Goal: Task Accomplishment & Management: Manage account settings

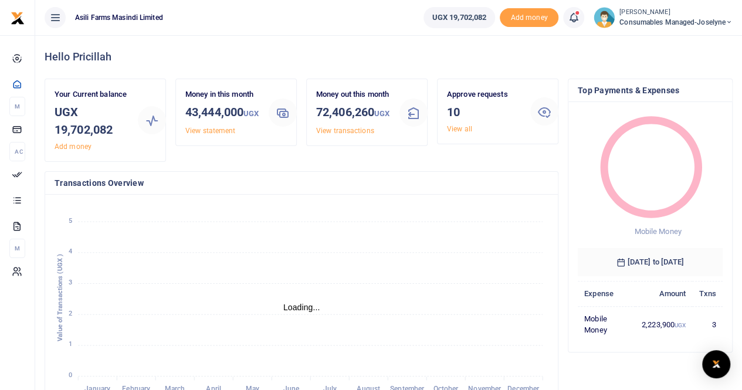
scroll to position [9, 9]
click at [263, 171] on div "Money in this month 43,444,000 UGX View statement" at bounding box center [236, 125] width 131 height 93
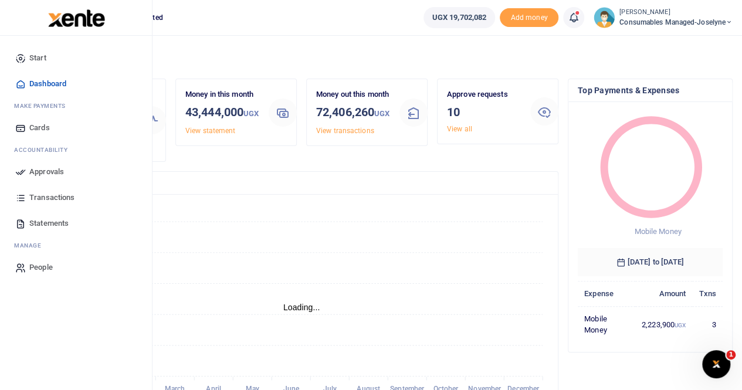
click at [59, 196] on span "Transactions" at bounding box center [51, 198] width 45 height 12
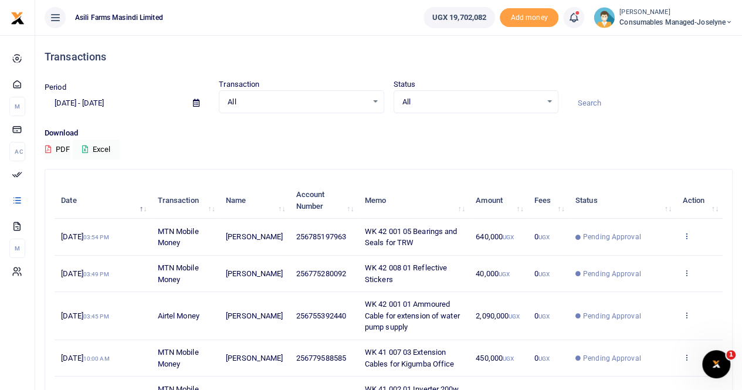
click at [685, 234] on icon at bounding box center [686, 236] width 8 height 8
click at [652, 254] on link "View details" at bounding box center [643, 256] width 93 height 16
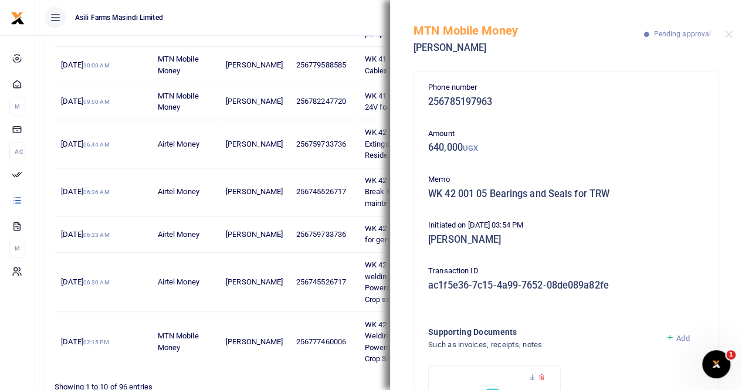
scroll to position [105, 0]
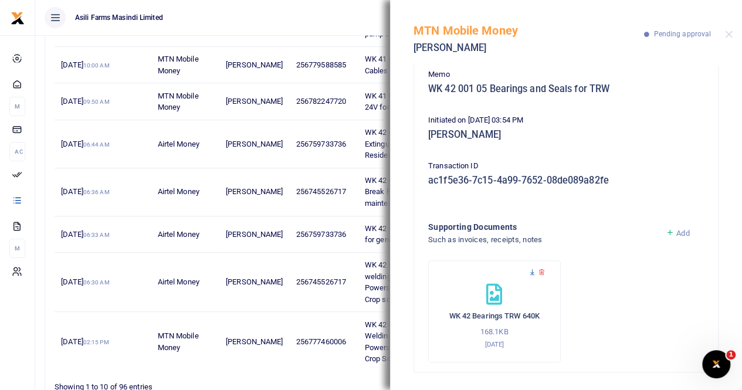
click at [530, 269] on icon at bounding box center [532, 273] width 8 height 8
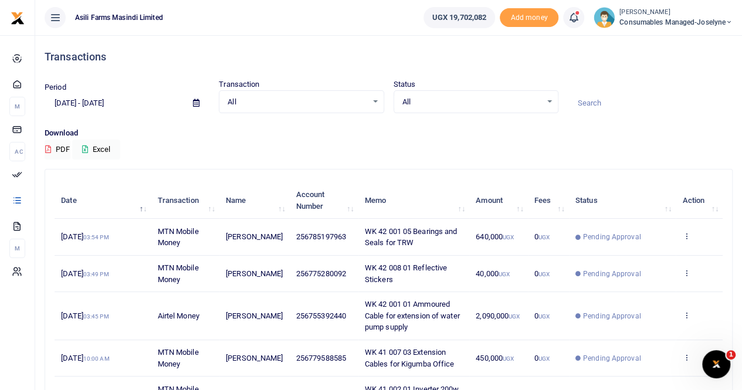
scroll to position [59, 0]
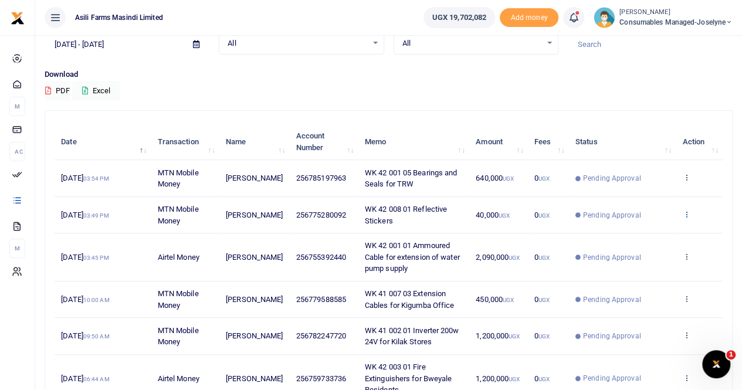
click at [686, 210] on icon at bounding box center [686, 214] width 8 height 8
click at [654, 236] on link "View details" at bounding box center [643, 234] width 93 height 16
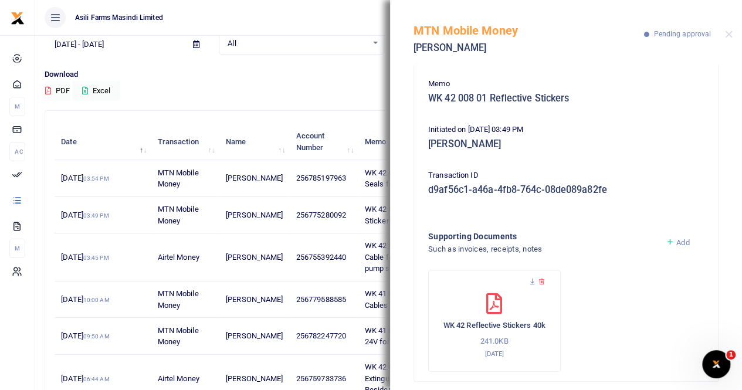
scroll to position [105, 0]
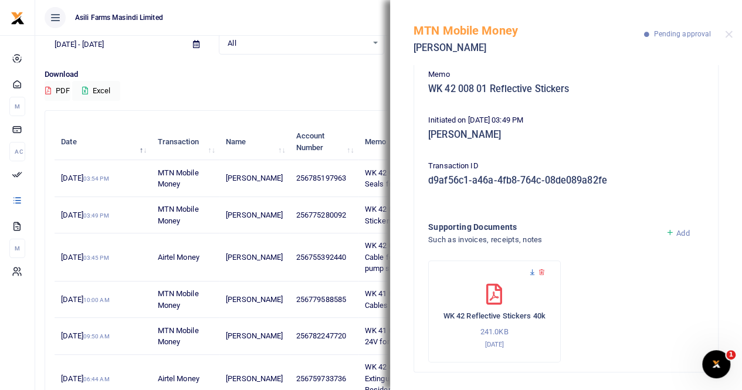
click at [532, 270] on icon at bounding box center [532, 273] width 8 height 8
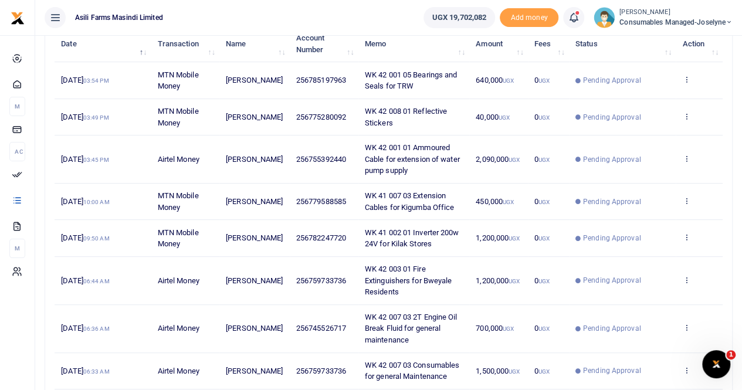
scroll to position [176, 0]
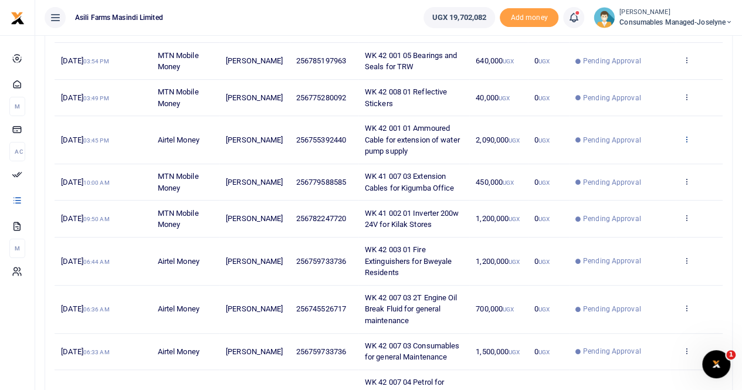
click at [687, 135] on icon at bounding box center [686, 139] width 8 height 8
click at [657, 155] on link "View details" at bounding box center [643, 158] width 93 height 16
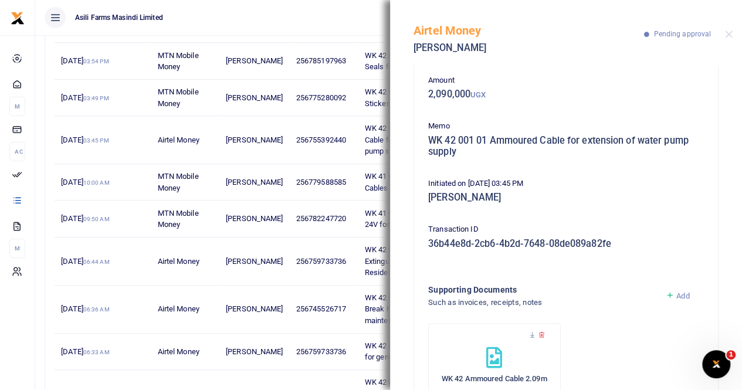
scroll to position [116, 0]
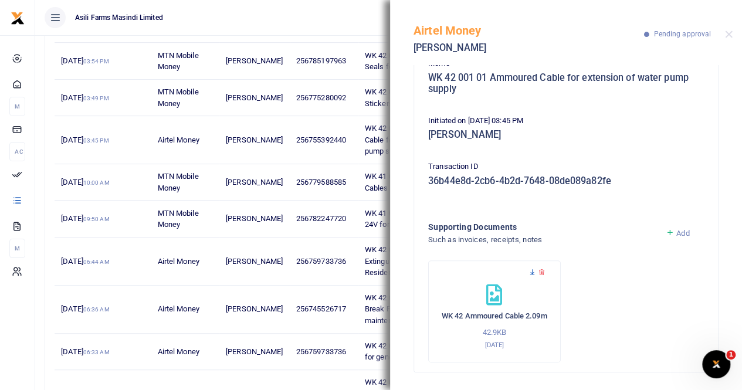
click at [532, 270] on icon at bounding box center [532, 273] width 8 height 8
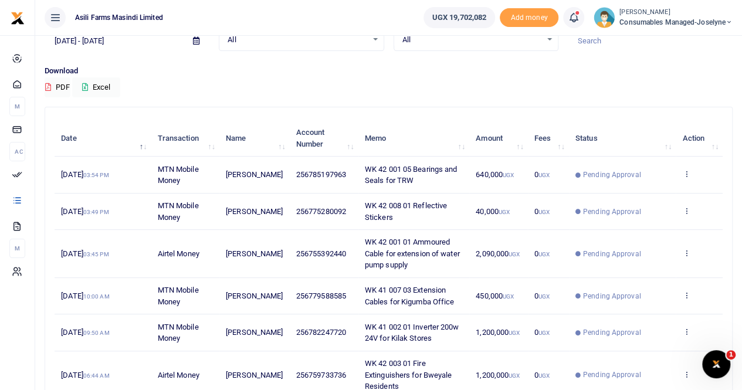
scroll to position [117, 0]
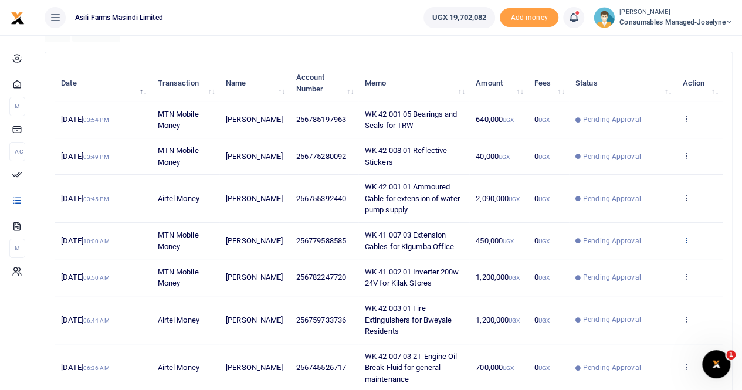
click at [688, 237] on icon at bounding box center [686, 240] width 8 height 8
click at [651, 256] on link "View details" at bounding box center [643, 259] width 93 height 16
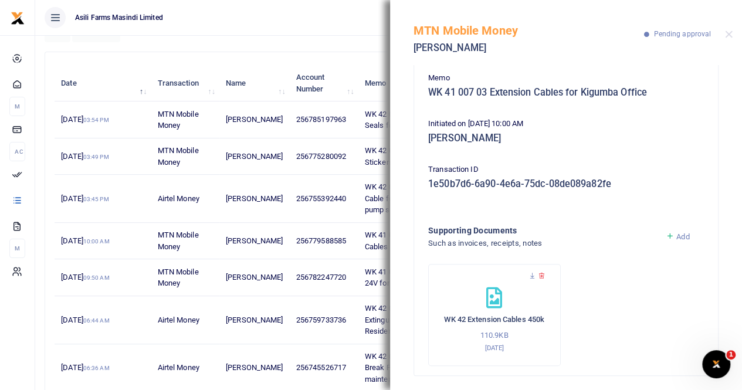
scroll to position [105, 0]
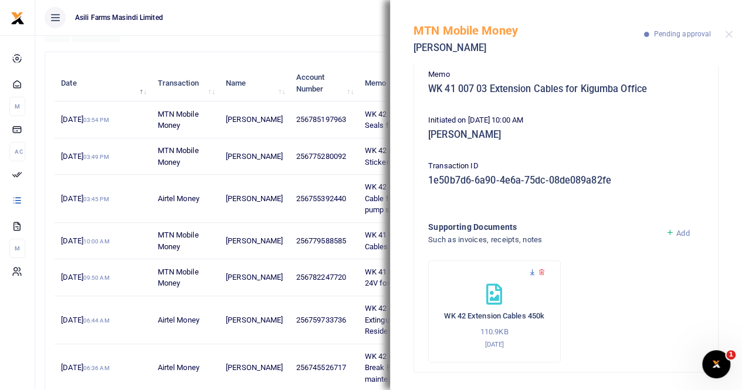
click at [528, 273] on icon at bounding box center [532, 273] width 8 height 8
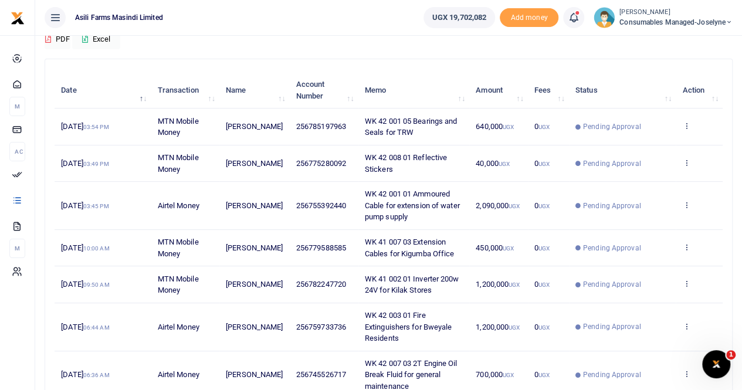
scroll to position [176, 0]
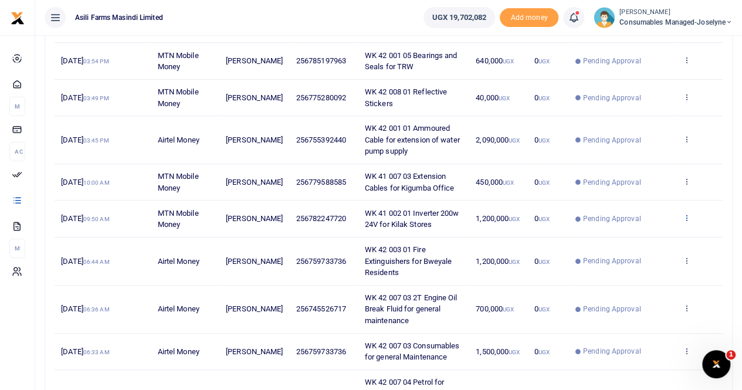
click at [686, 214] on icon at bounding box center [686, 217] width 8 height 8
click at [638, 233] on link "View details" at bounding box center [643, 237] width 93 height 16
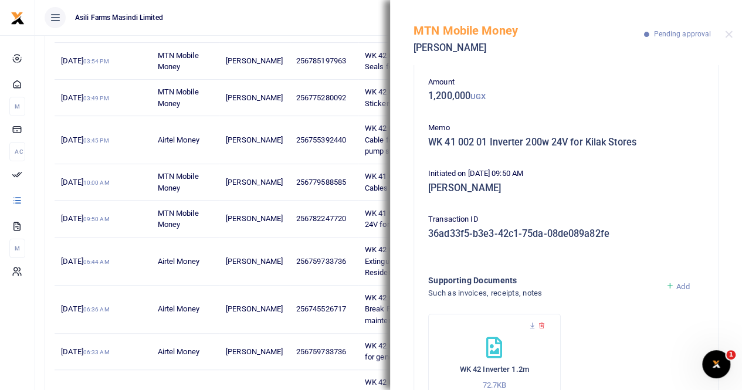
scroll to position [105, 0]
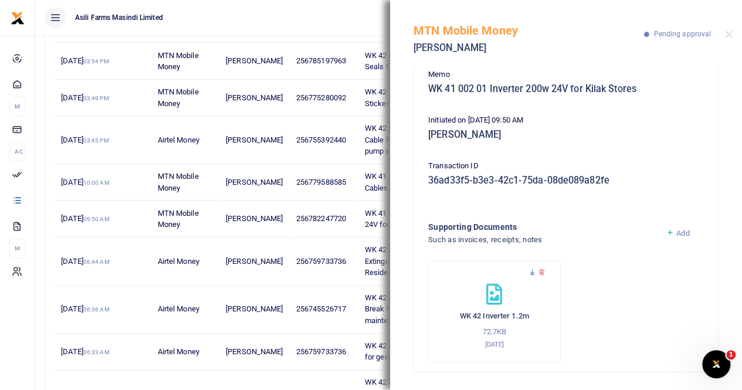
click at [529, 275] on icon at bounding box center [532, 273] width 8 height 8
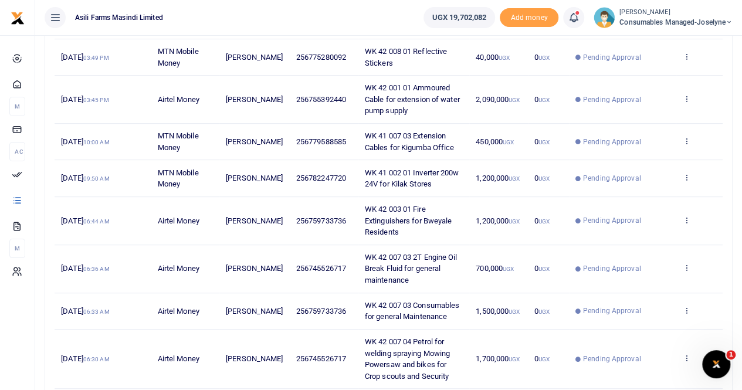
scroll to position [235, 0]
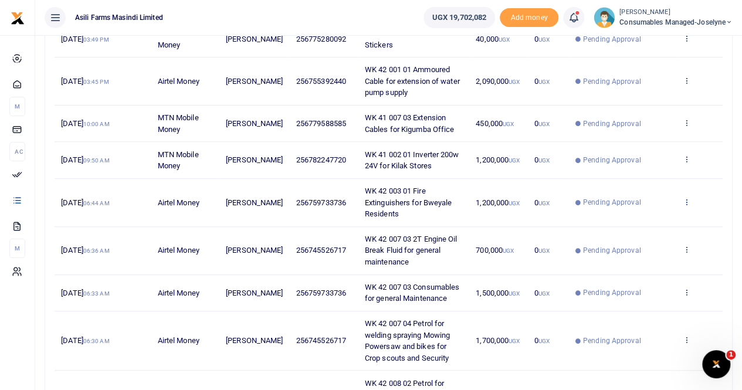
click at [685, 200] on icon at bounding box center [686, 202] width 8 height 8
click at [644, 221] on link "View details" at bounding box center [643, 220] width 93 height 16
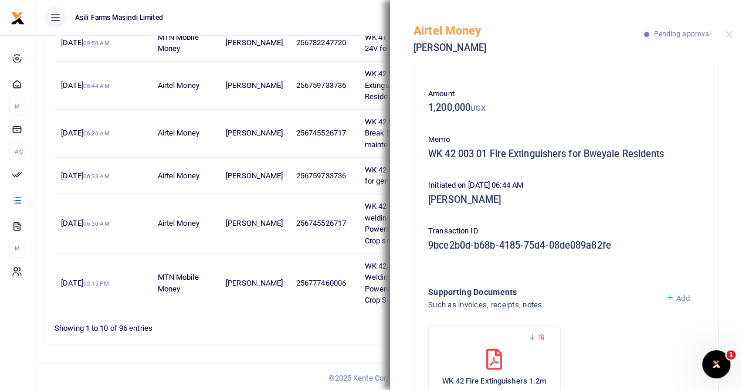
scroll to position [105, 0]
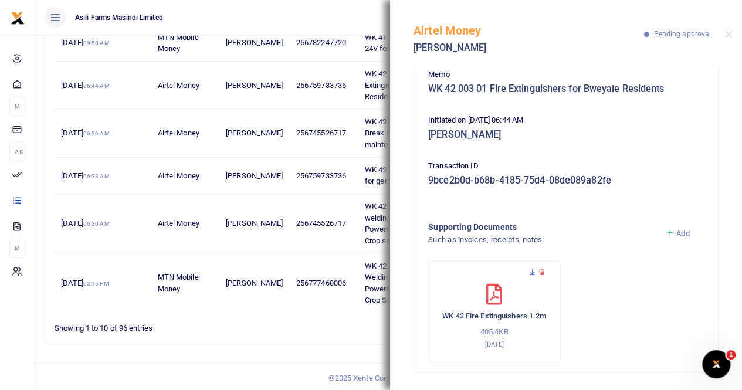
click at [530, 273] on icon at bounding box center [532, 273] width 8 height 8
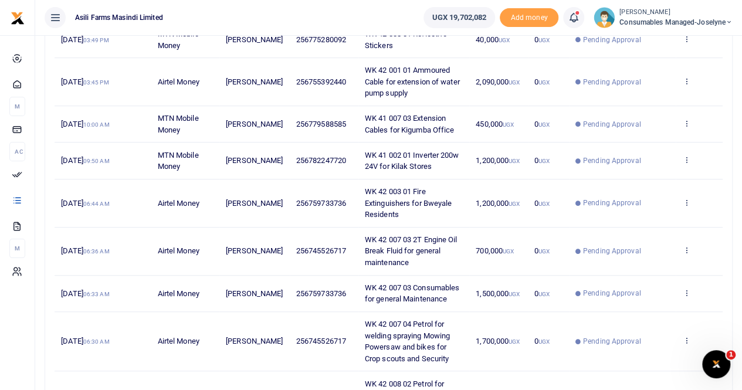
scroll to position [235, 0]
click at [685, 246] on icon at bounding box center [686, 249] width 8 height 8
click at [626, 267] on link "View details" at bounding box center [643, 268] width 93 height 16
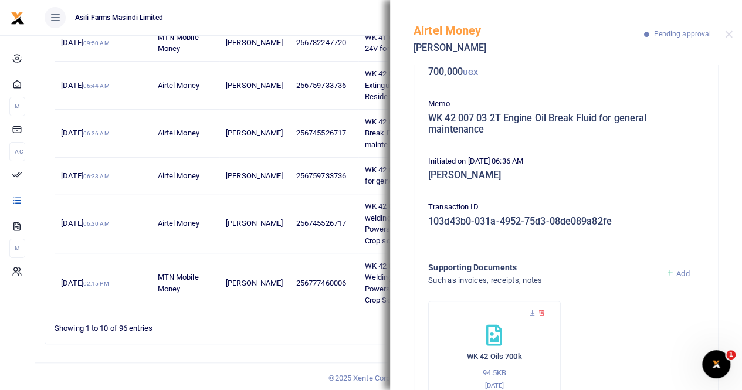
scroll to position [116, 0]
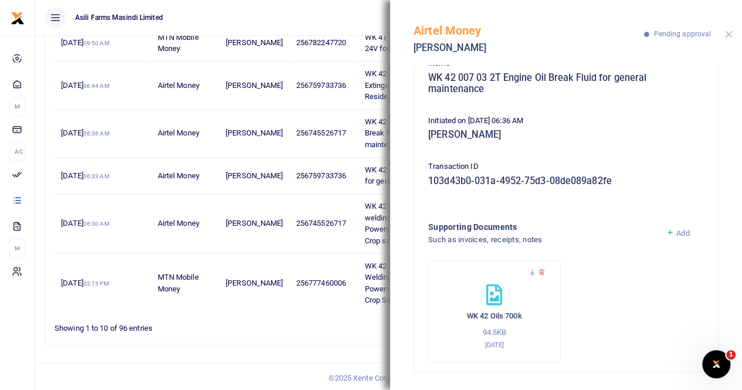
click at [729, 32] on button "Close" at bounding box center [729, 34] width 8 height 8
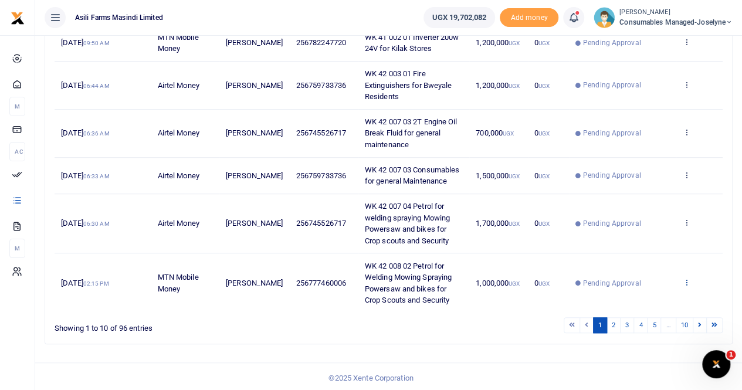
click at [684, 278] on icon at bounding box center [686, 282] width 8 height 8
click at [640, 229] on link "View details" at bounding box center [643, 237] width 93 height 16
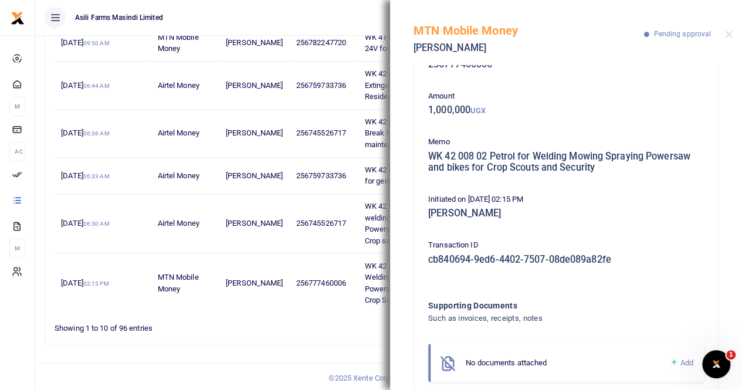
scroll to position [67, 0]
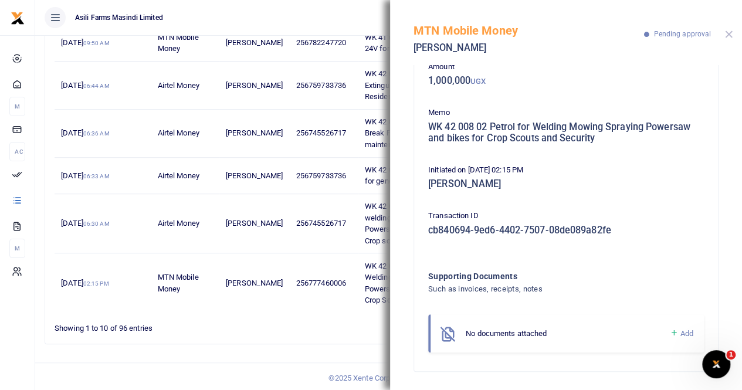
click at [729, 35] on button "Close" at bounding box center [729, 34] width 8 height 8
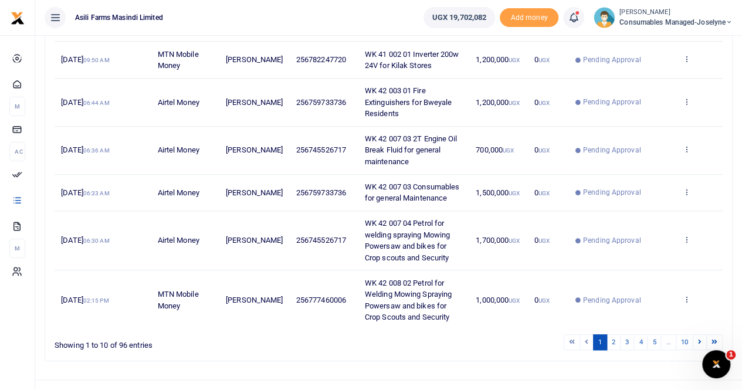
scroll to position [352, 0]
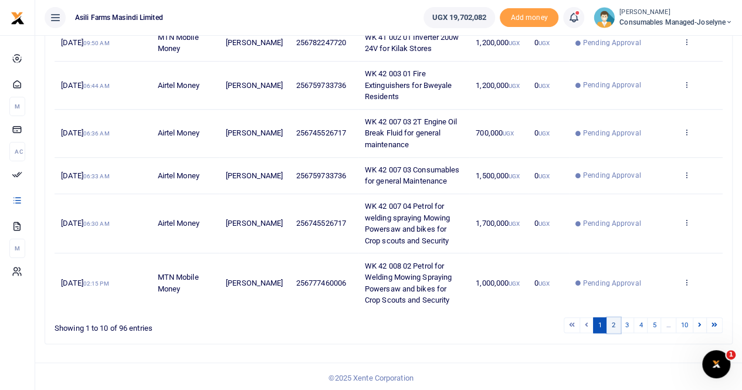
click at [619, 321] on link "2" at bounding box center [613, 325] width 14 height 16
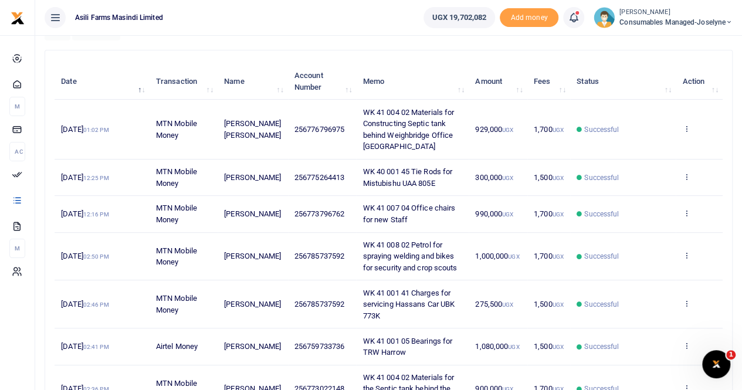
scroll to position [117, 0]
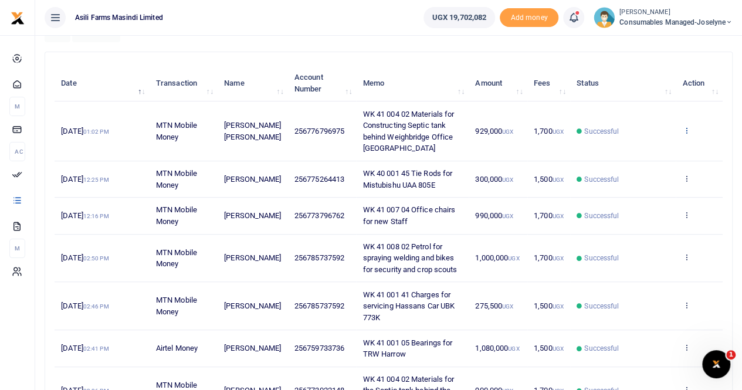
click at [686, 126] on icon at bounding box center [686, 130] width 8 height 8
click at [646, 149] on link "View details" at bounding box center [643, 150] width 93 height 16
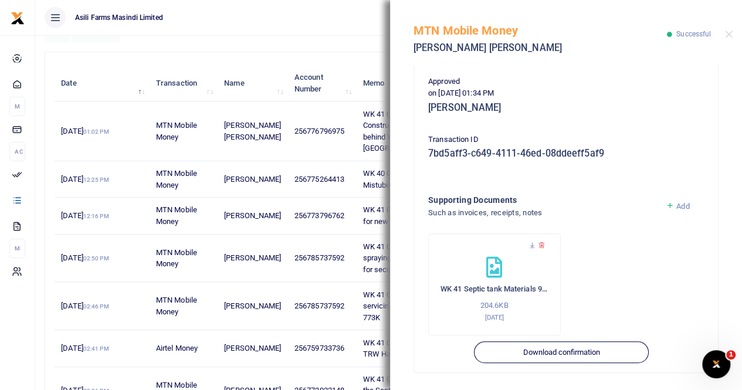
scroll to position [294, 0]
click at [530, 241] on icon at bounding box center [532, 245] width 8 height 8
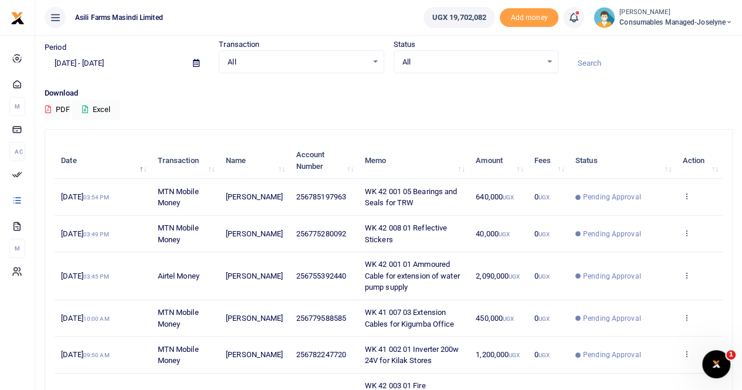
scroll to position [59, 0]
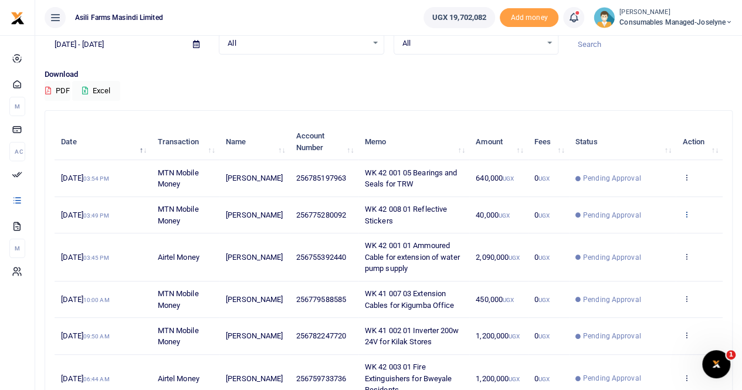
click at [686, 213] on icon at bounding box center [686, 214] width 8 height 8
click at [639, 233] on link "View details" at bounding box center [643, 234] width 93 height 16
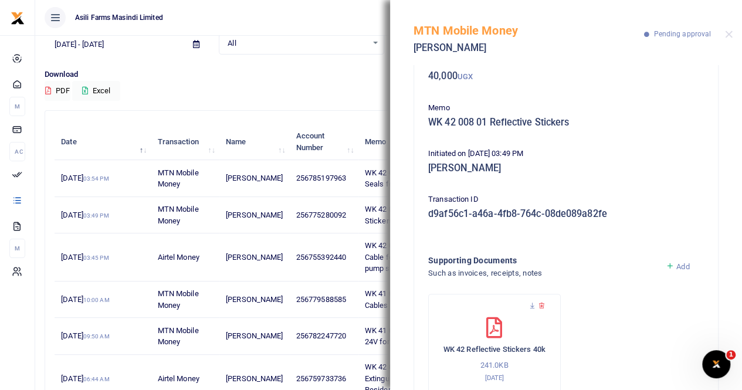
scroll to position [105, 0]
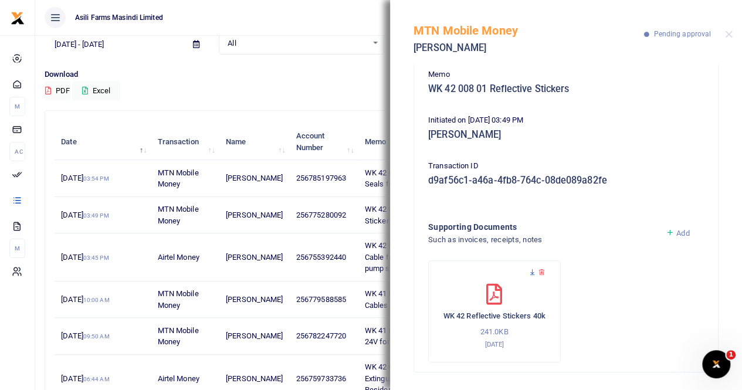
click at [531, 271] on icon at bounding box center [532, 273] width 8 height 8
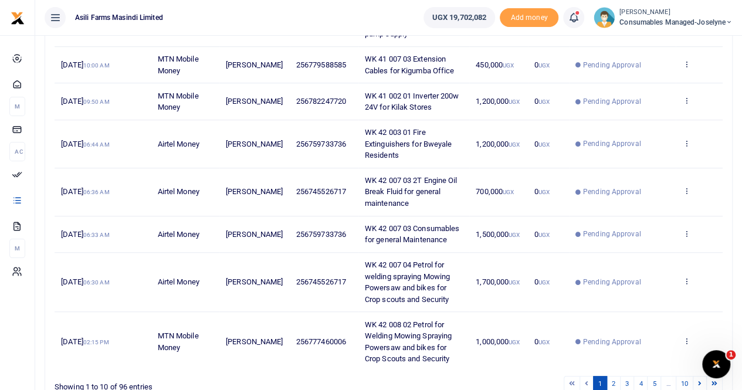
scroll to position [352, 0]
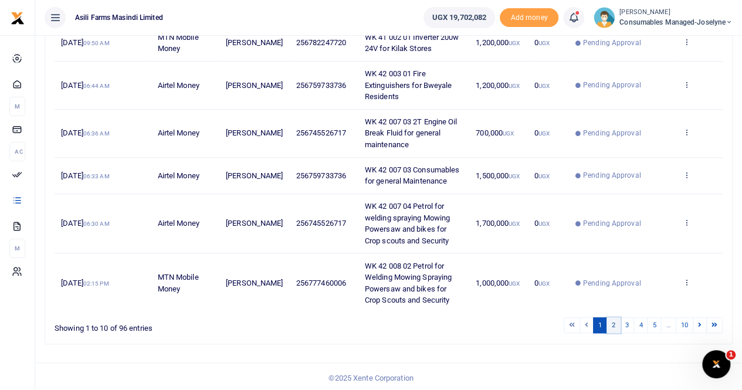
click at [616, 321] on link "2" at bounding box center [613, 325] width 14 height 16
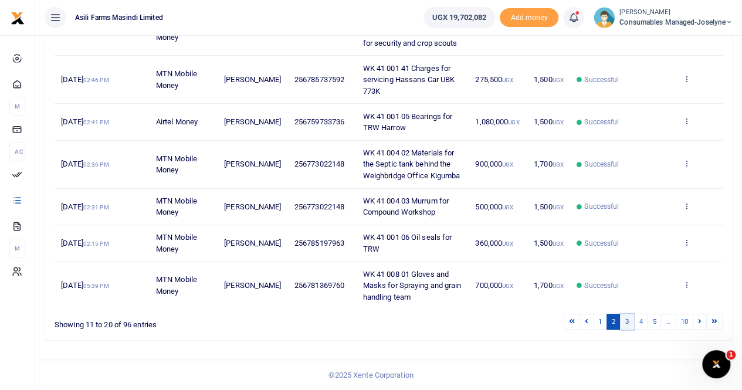
click at [625, 320] on link "3" at bounding box center [627, 322] width 14 height 16
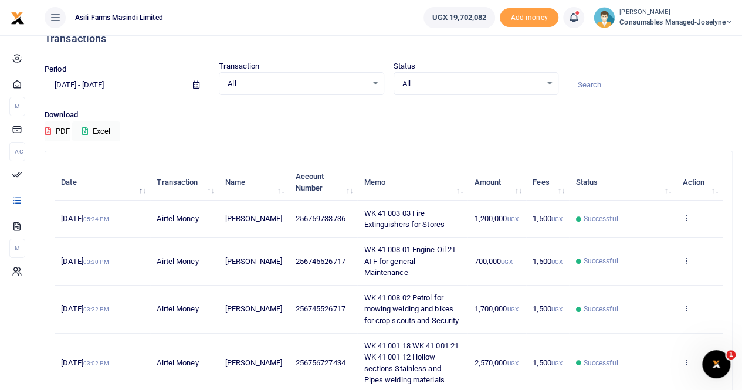
scroll to position [0, 0]
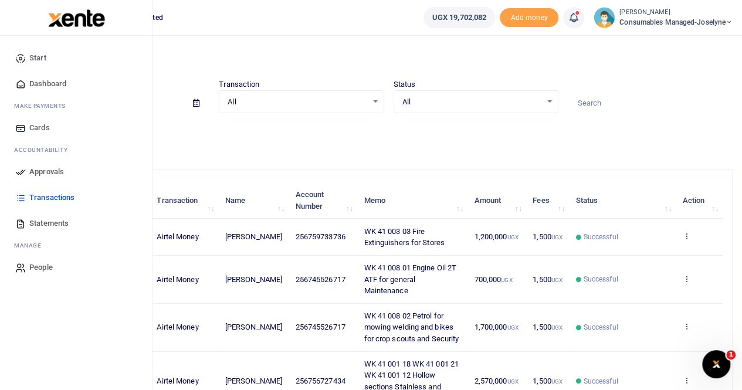
click at [47, 171] on span "Approvals" at bounding box center [46, 172] width 35 height 12
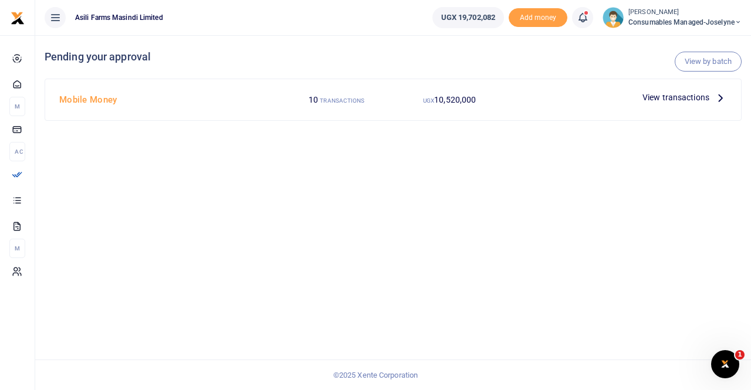
click at [681, 97] on span "View transactions" at bounding box center [675, 97] width 67 height 13
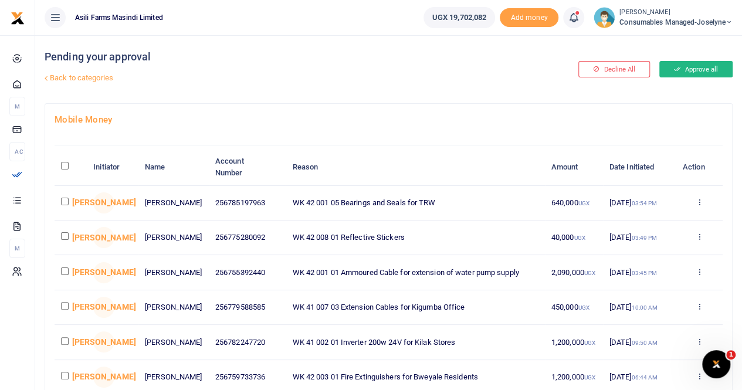
click at [697, 65] on button "Approve all" at bounding box center [695, 69] width 73 height 16
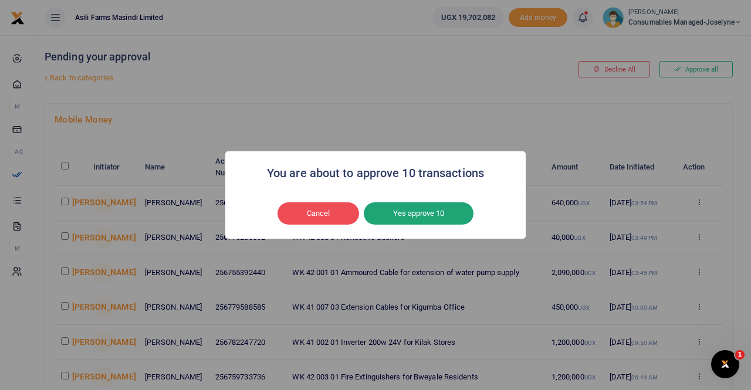
click at [414, 214] on button "Yes approve 10" at bounding box center [419, 213] width 110 height 22
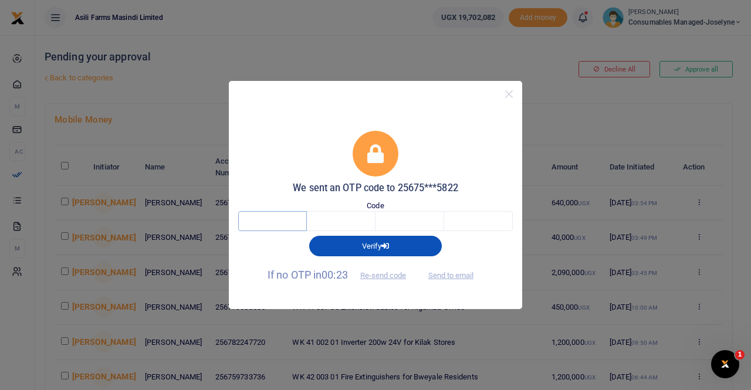
click at [272, 222] on input "text" at bounding box center [272, 221] width 69 height 20
type input "2"
type input "1"
type input "4"
type input "0"
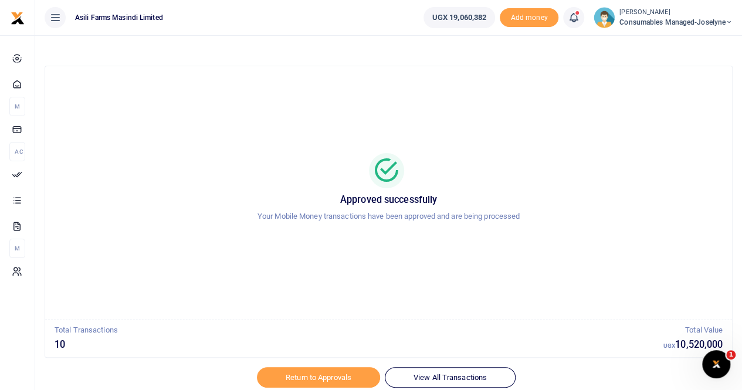
click at [270, 310] on div "Approved successfully Your Mobile Money transactions have been approved and are…" at bounding box center [388, 192] width 687 height 253
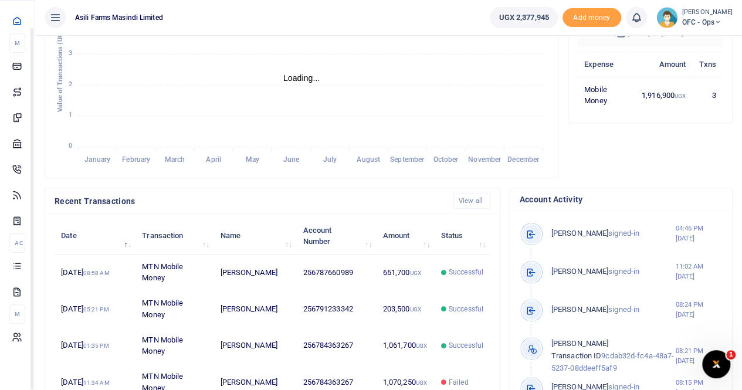
scroll to position [235, 0]
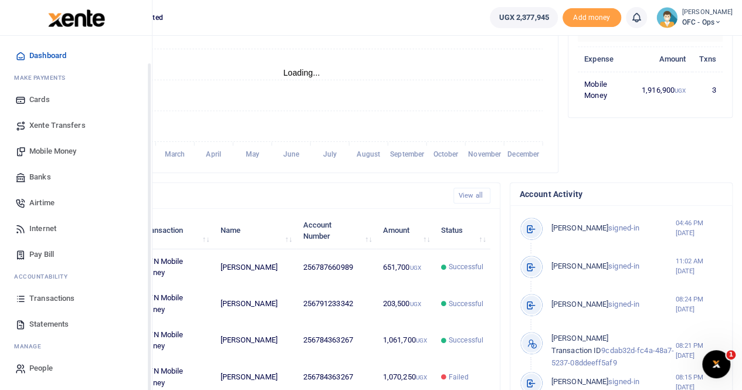
click at [61, 322] on span "Statements" at bounding box center [48, 324] width 39 height 12
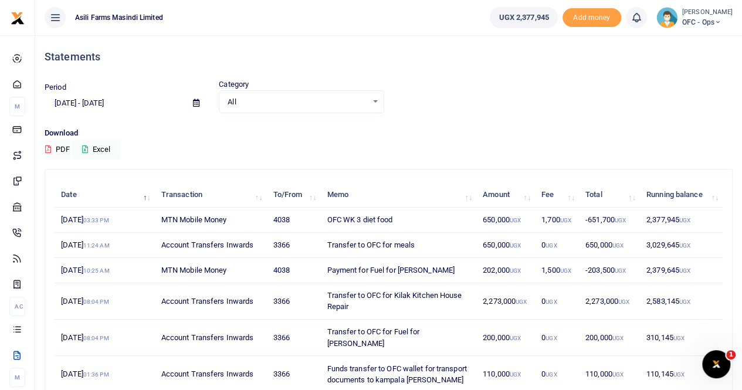
click at [195, 100] on icon at bounding box center [196, 103] width 6 height 8
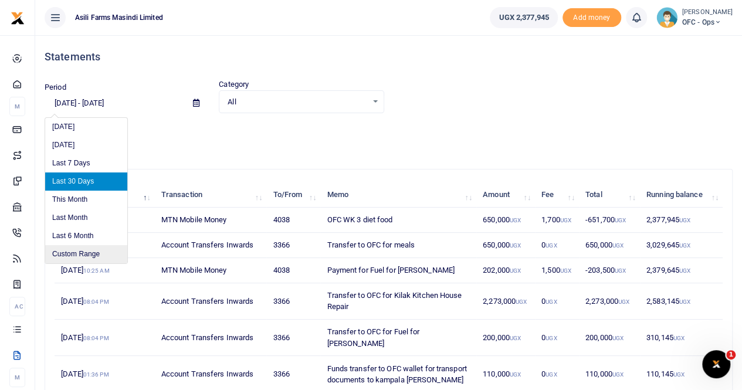
click at [74, 256] on li "Custom Range" at bounding box center [86, 254] width 82 height 18
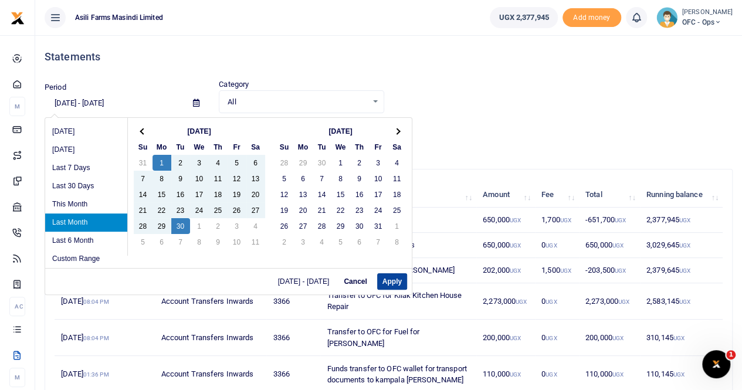
click at [391, 280] on button "Apply" at bounding box center [392, 281] width 30 height 16
type input "09/01/2025 - 09/30/2025"
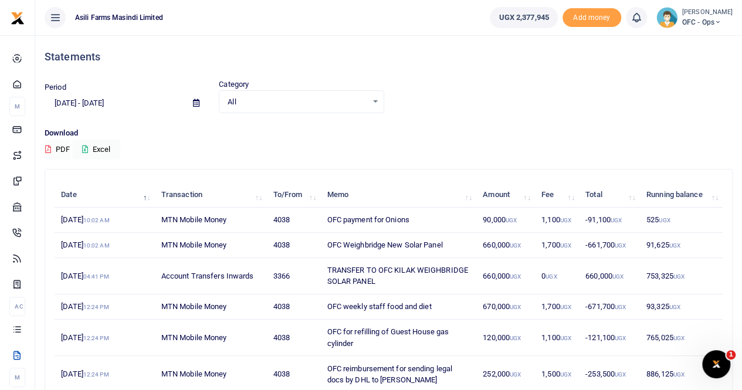
click at [66, 151] on button "PDF" at bounding box center [58, 150] width 26 height 20
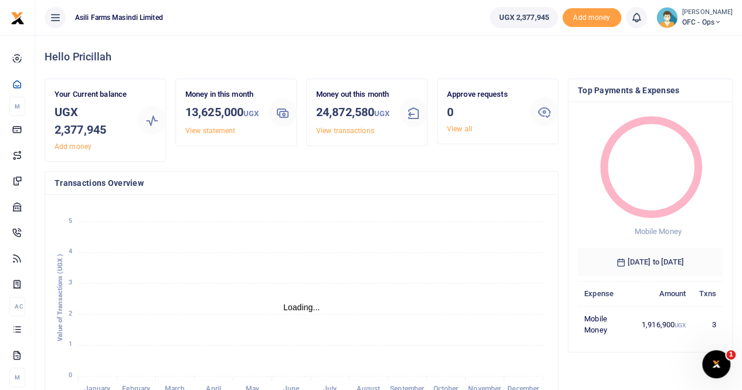
scroll to position [9, 9]
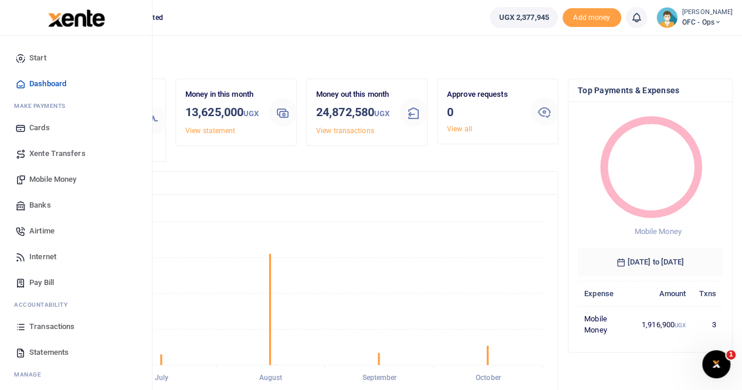
click at [55, 355] on span "Statements" at bounding box center [48, 353] width 39 height 12
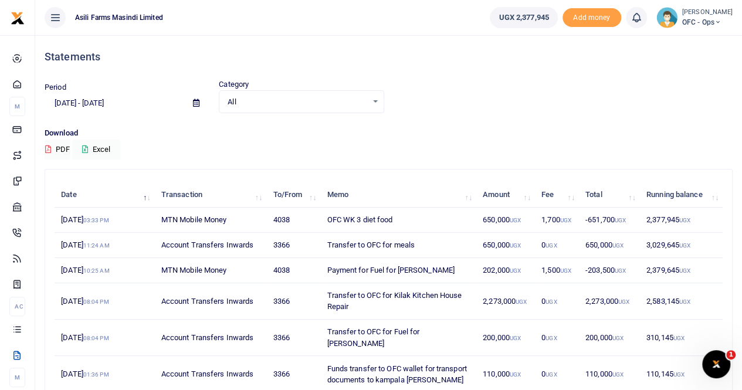
click at [193, 104] on icon at bounding box center [196, 103] width 6 height 8
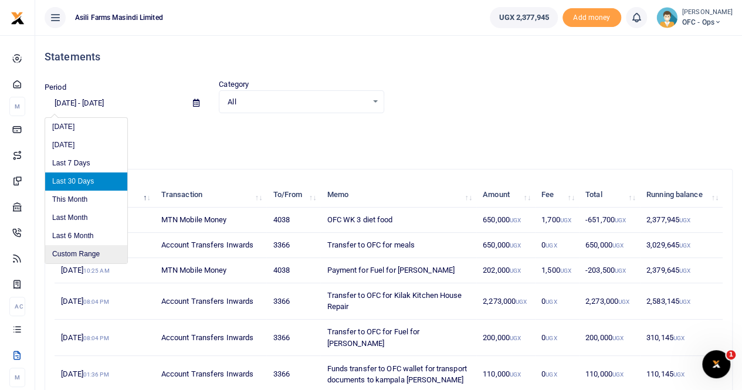
click at [82, 260] on li "Custom Range" at bounding box center [86, 254] width 82 height 18
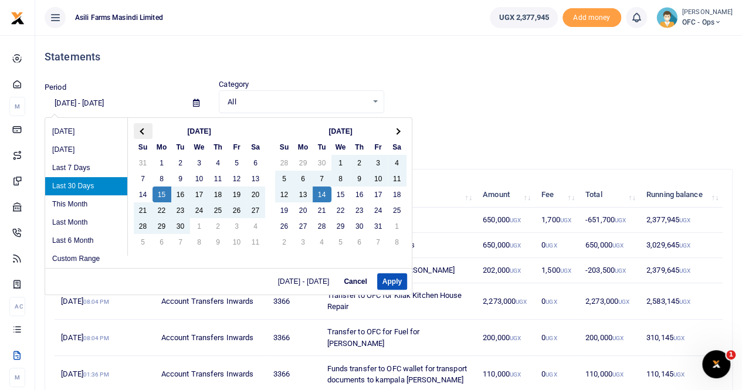
click at [141, 126] on th at bounding box center [143, 131] width 19 height 16
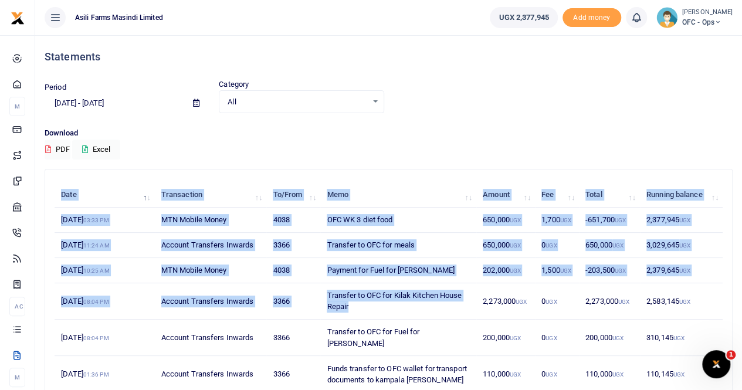
drag, startPoint x: 396, startPoint y: 296, endPoint x: 418, endPoint y: 23, distance: 274.1
click at [418, 23] on body "Start Dashboard M ake Payments Cards Xente Transfers Mobile Money Banks Airtime…" at bounding box center [371, 304] width 742 height 608
click at [379, 98] on div "All Select an option..." at bounding box center [301, 102] width 164 height 13
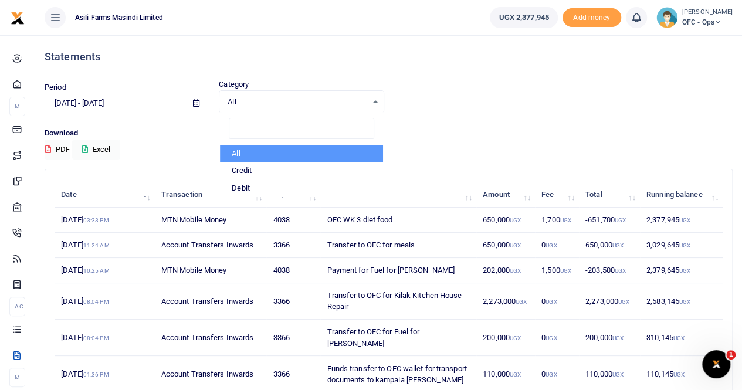
click at [450, 78] on div "Statements" at bounding box center [389, 56] width 688 height 43
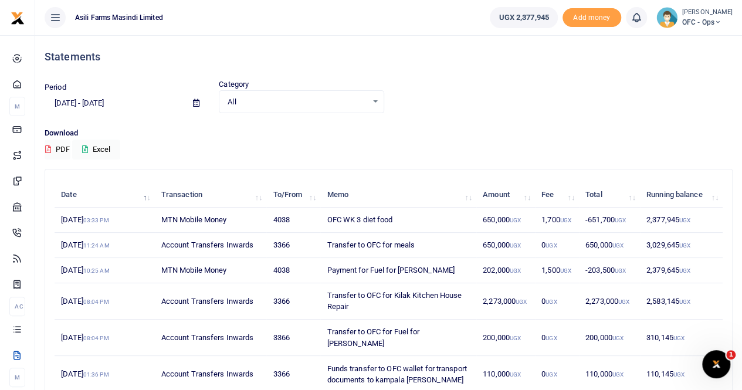
click at [460, 74] on div "Statements" at bounding box center [389, 56] width 688 height 43
click at [196, 100] on icon at bounding box center [196, 103] width 6 height 8
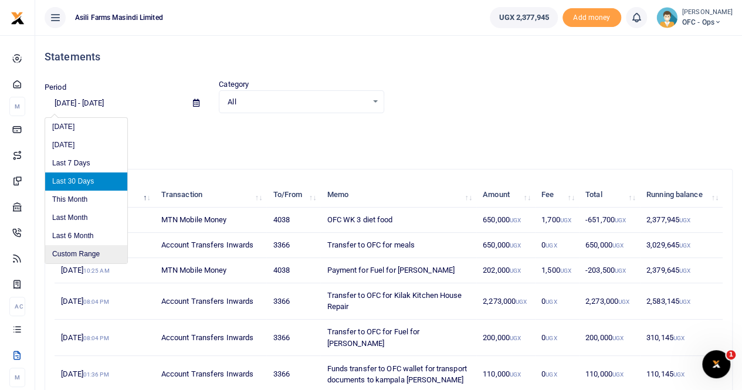
click at [90, 250] on li "Custom Range" at bounding box center [86, 254] width 82 height 18
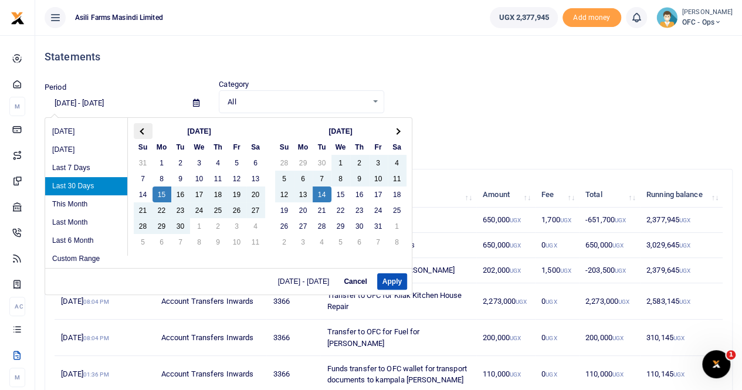
click at [144, 128] on th at bounding box center [143, 131] width 19 height 16
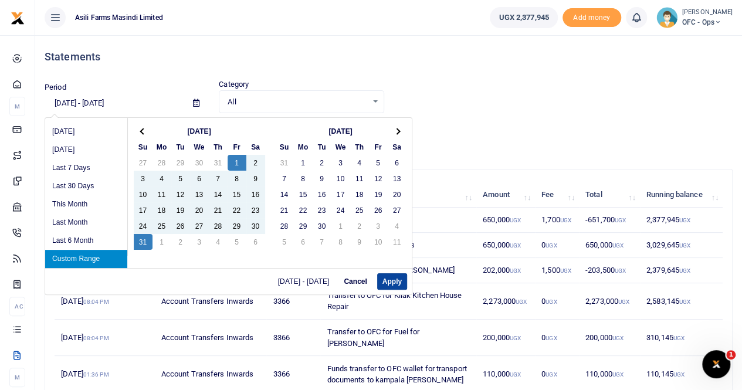
click at [378, 274] on button "Apply" at bounding box center [392, 281] width 30 height 16
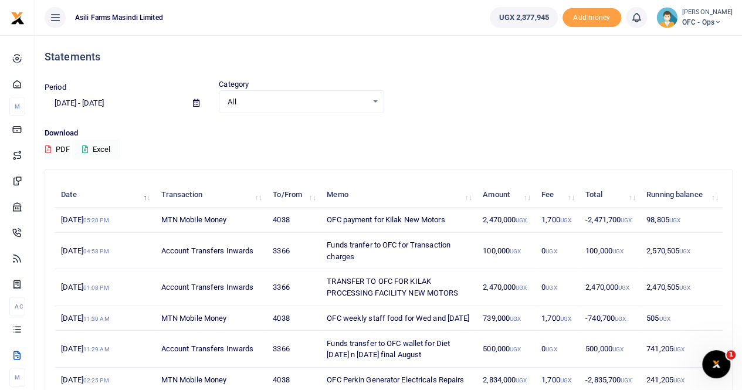
drag, startPoint x: 101, startPoint y: 146, endPoint x: 111, endPoint y: 144, distance: 10.2
click at [101, 146] on button "Excel" at bounding box center [96, 150] width 48 height 20
click at [195, 103] on icon at bounding box center [196, 103] width 6 height 8
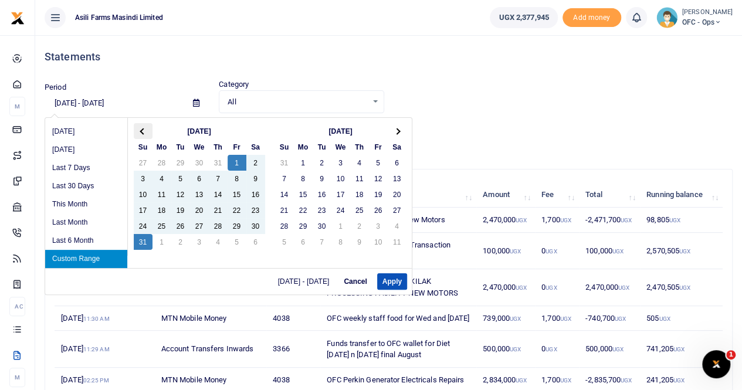
click at [141, 127] on th at bounding box center [143, 131] width 19 height 16
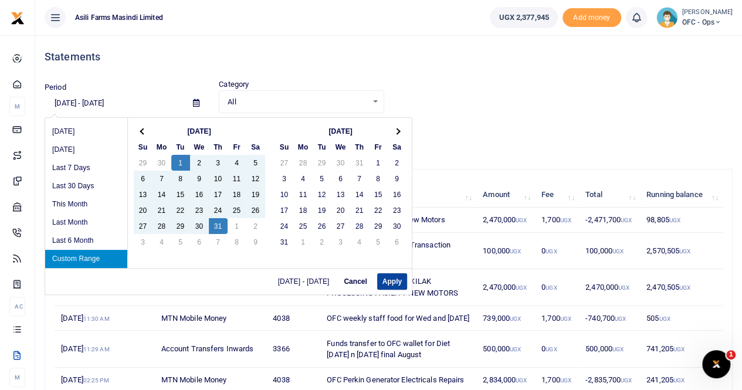
click at [395, 281] on button "Apply" at bounding box center [392, 281] width 30 height 16
type input "07/01/2025 - 07/31/2025"
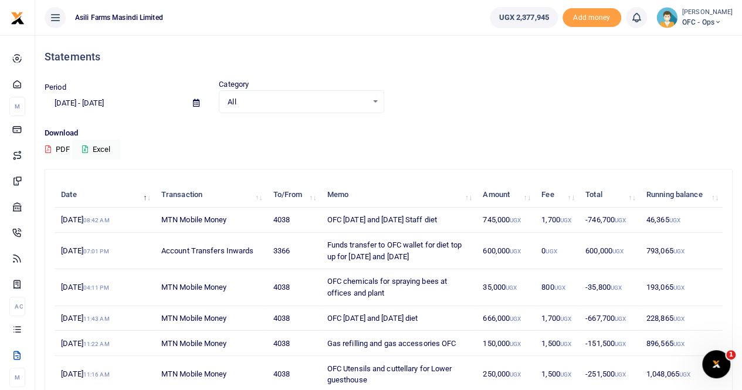
click at [59, 144] on button "PDF" at bounding box center [58, 150] width 26 height 20
click at [693, 13] on small "[PERSON_NAME]" at bounding box center [707, 13] width 50 height 10
click at [687, 40] on link "Switch accounts" at bounding box center [686, 43] width 93 height 16
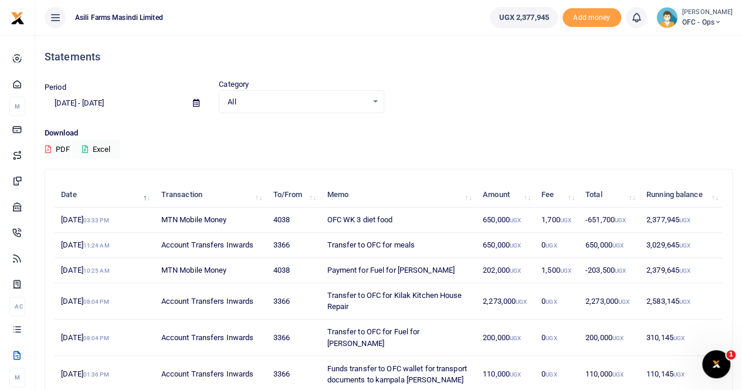
click at [197, 100] on icon at bounding box center [196, 103] width 6 height 8
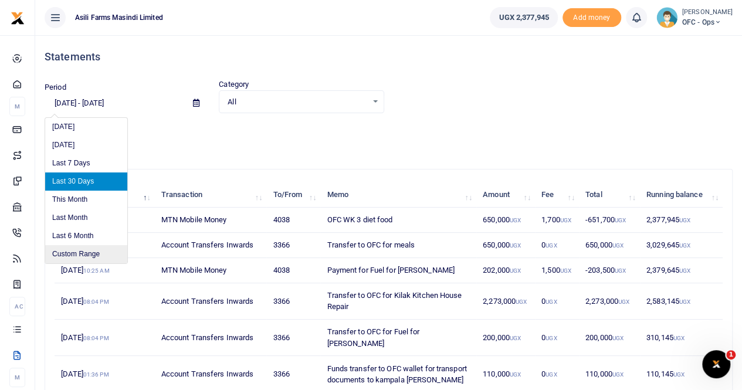
click at [92, 249] on li "Custom Range" at bounding box center [86, 254] width 82 height 18
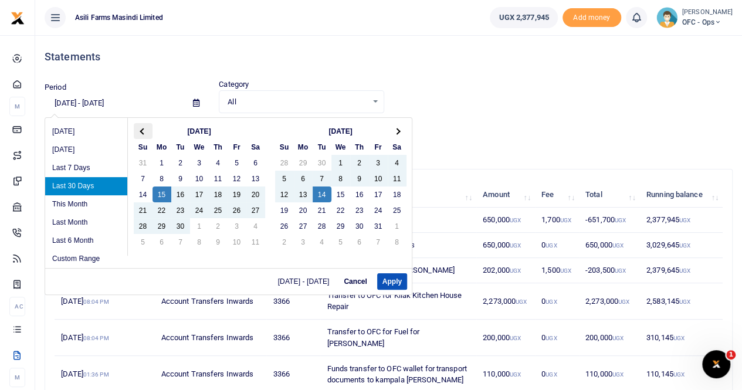
click at [144, 127] on th at bounding box center [143, 131] width 19 height 16
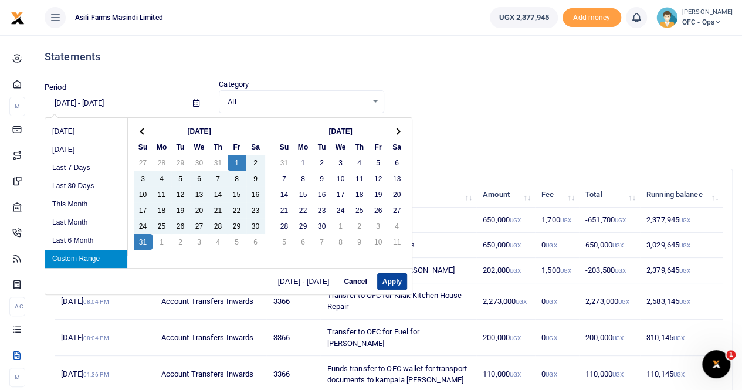
click at [388, 279] on button "Apply" at bounding box center [392, 281] width 30 height 16
type input "08/01/2025 - 08/31/2025"
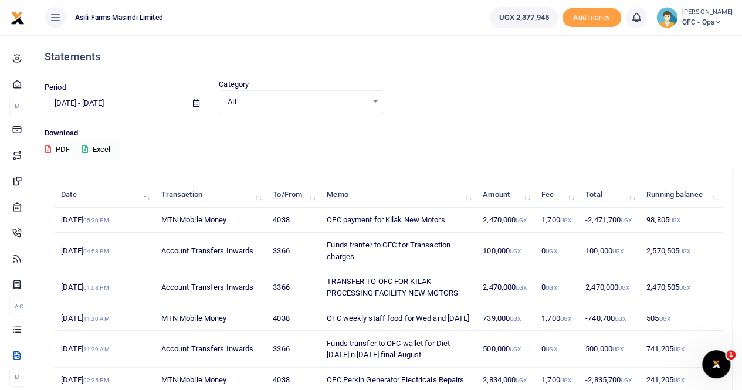
click at [63, 145] on button "PDF" at bounding box center [58, 150] width 26 height 20
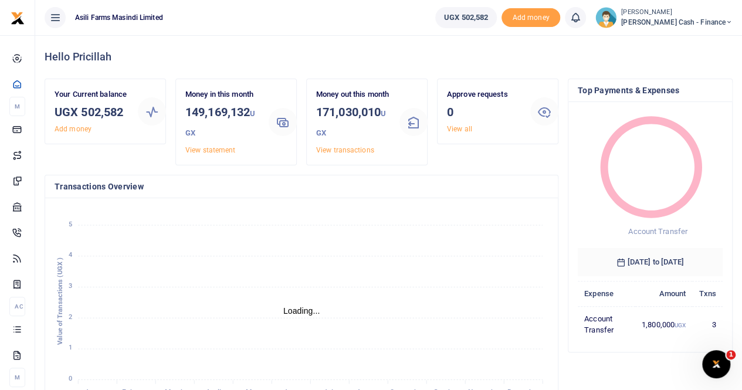
scroll to position [9, 9]
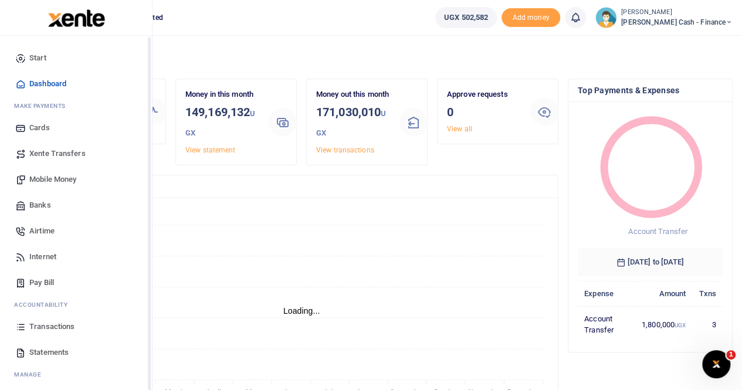
click at [52, 154] on span "Xente Transfers" at bounding box center [57, 154] width 56 height 12
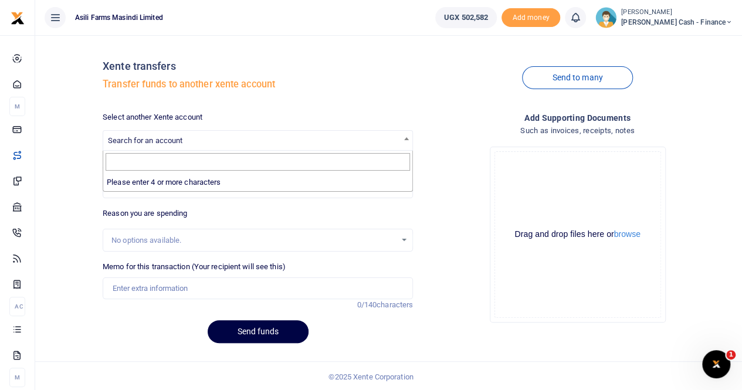
click at [148, 138] on span "Search for an account" at bounding box center [145, 140] width 74 height 9
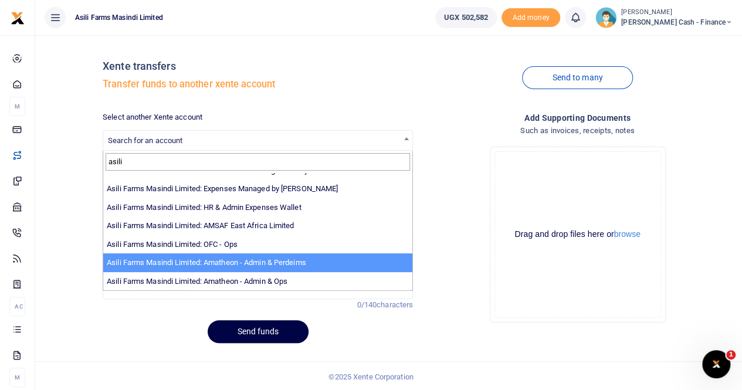
scroll to position [1, 0]
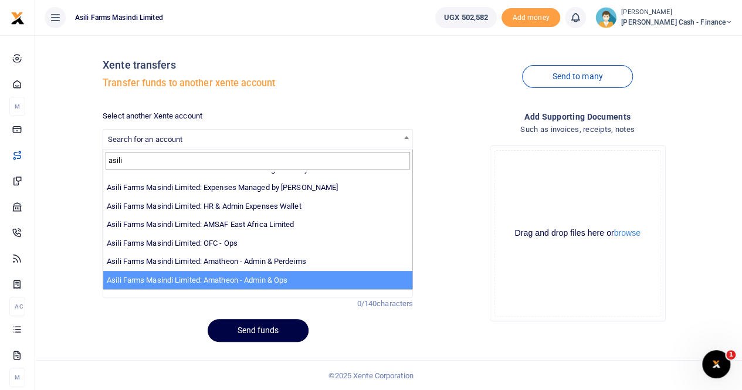
type input "asili"
select select "3989"
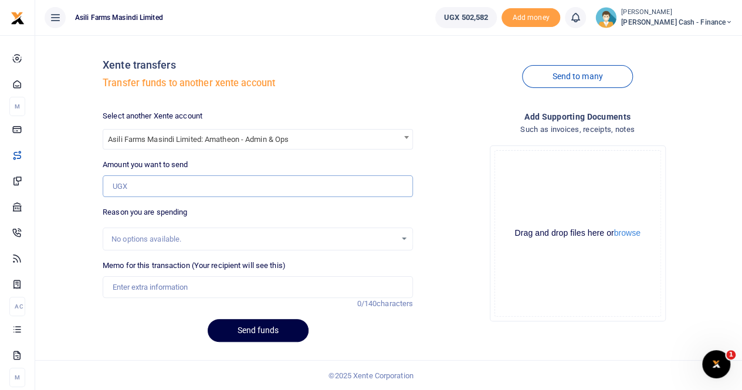
click at [170, 186] on input "Amount you want to send" at bounding box center [258, 186] width 310 height 22
paste input "130,000"
type input "130,000"
click at [177, 290] on input "Memo for this transaction (Your recipient will see this)" at bounding box center [258, 287] width 310 height 22
paste input "Data for Resident 3 MIFI Amatheon"
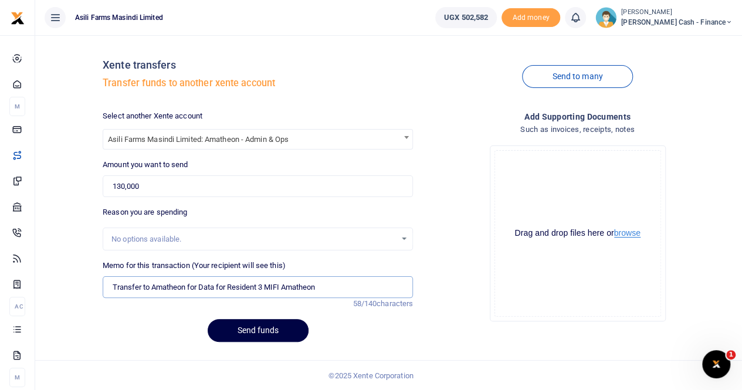
type input "Transfer to Amatheon for Data for Resident 3 MIFI Amatheon"
click at [623, 233] on button "browse" at bounding box center [627, 233] width 26 height 9
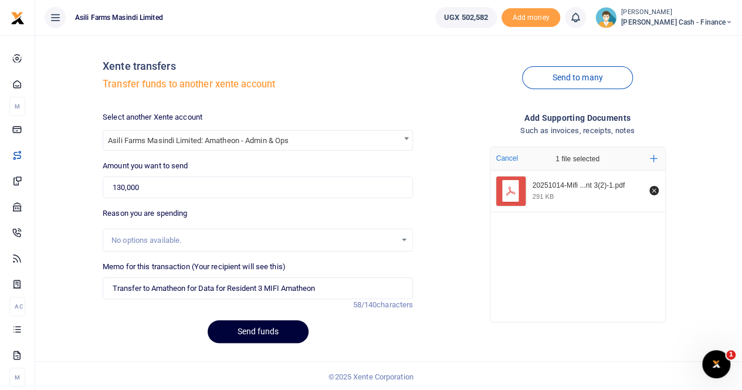
click at [245, 330] on button "Send funds" at bounding box center [258, 331] width 101 height 23
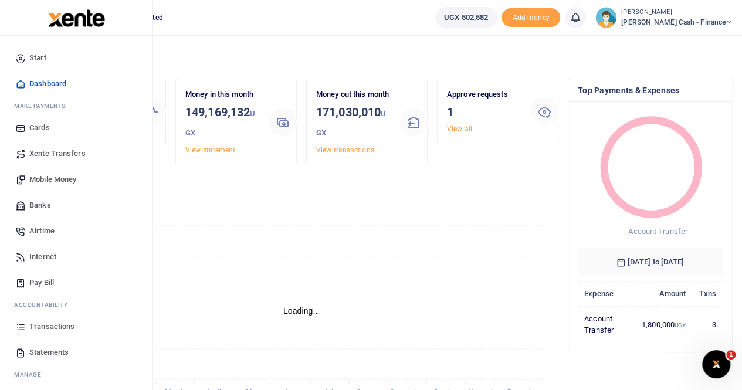
scroll to position [9, 9]
click at [57, 328] on span "Transactions" at bounding box center [51, 327] width 45 height 12
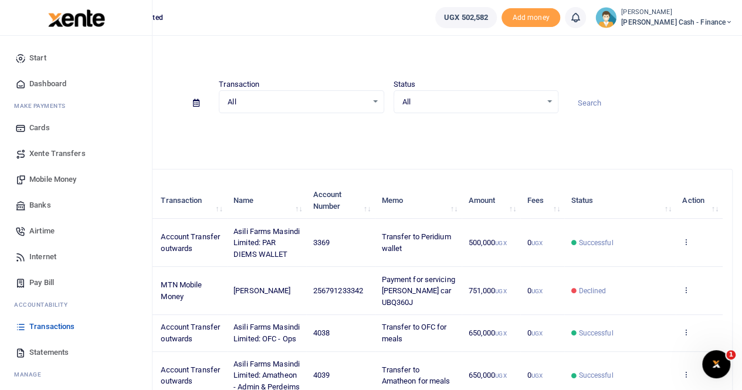
click at [47, 324] on span "Transactions" at bounding box center [51, 327] width 45 height 12
click at [47, 327] on span "Transactions" at bounding box center [51, 327] width 45 height 12
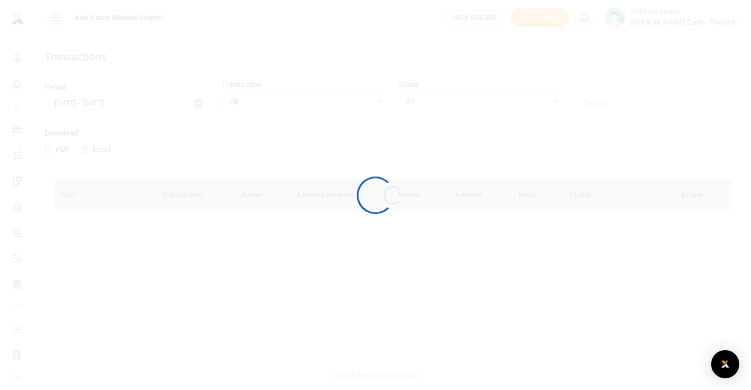
click at [47, 327] on div at bounding box center [375, 195] width 751 height 390
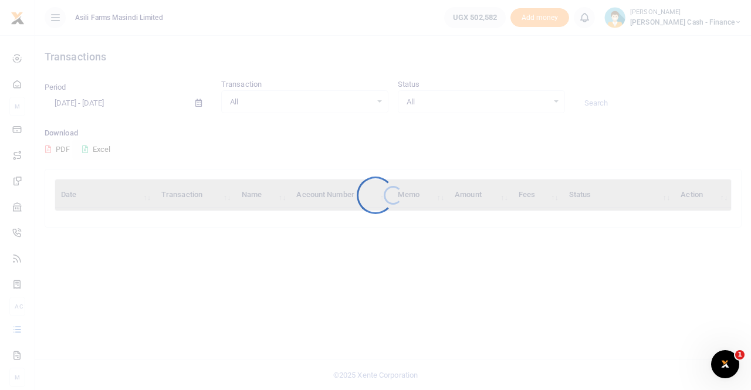
click at [47, 327] on div at bounding box center [375, 195] width 751 height 390
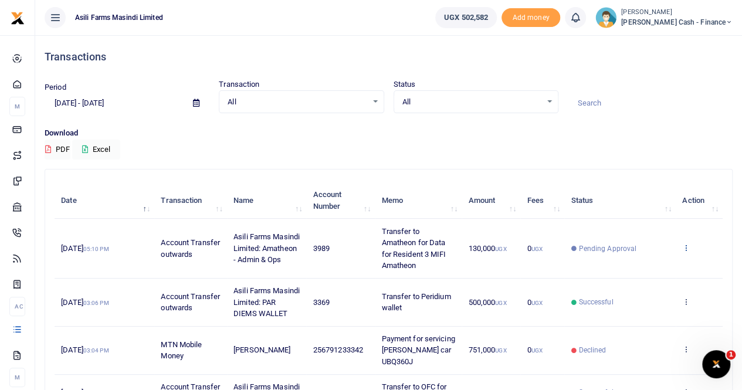
click at [684, 245] on icon at bounding box center [686, 247] width 8 height 8
click at [649, 266] on link "View details" at bounding box center [643, 267] width 93 height 16
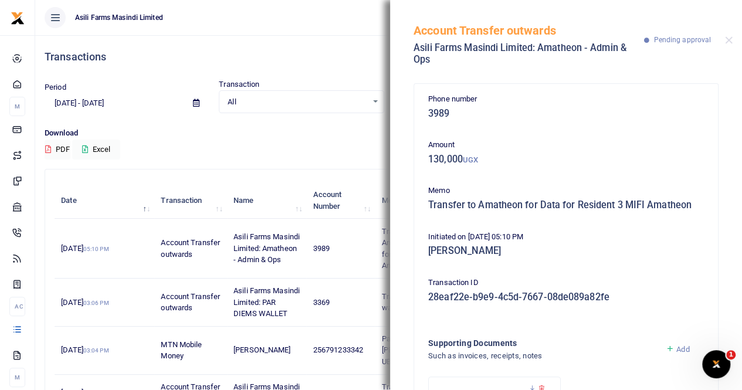
scroll to position [116, 0]
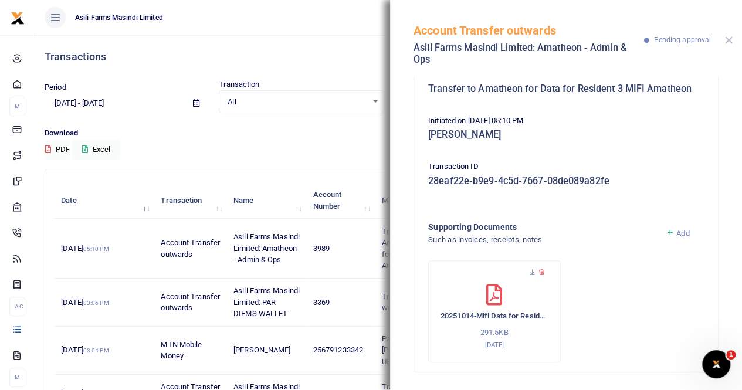
click at [727, 39] on button "Close" at bounding box center [729, 40] width 8 height 8
